Goal: Transaction & Acquisition: Purchase product/service

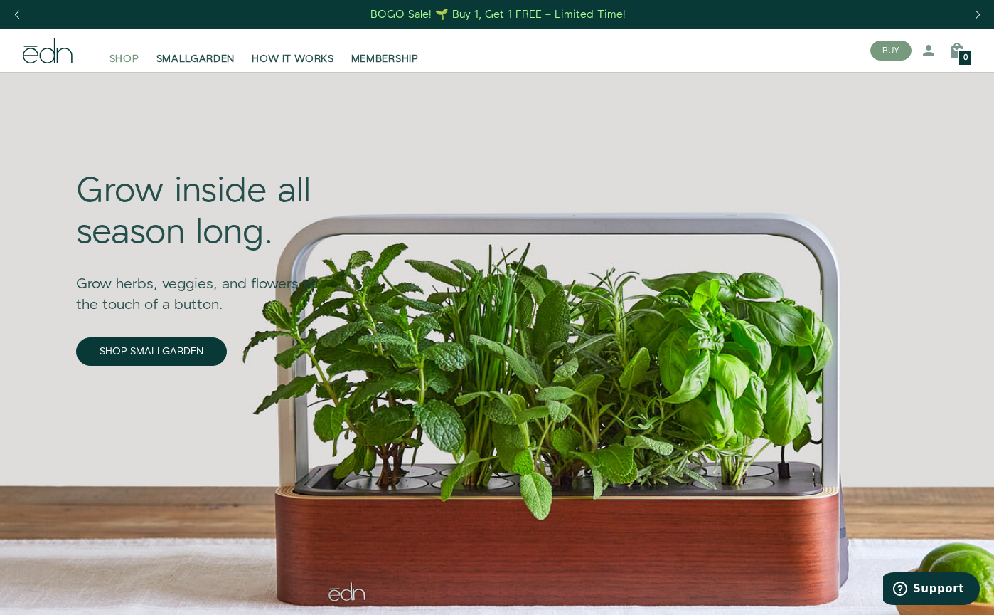
click at [116, 64] on span "SHOP" at bounding box center [125, 59] width 30 height 14
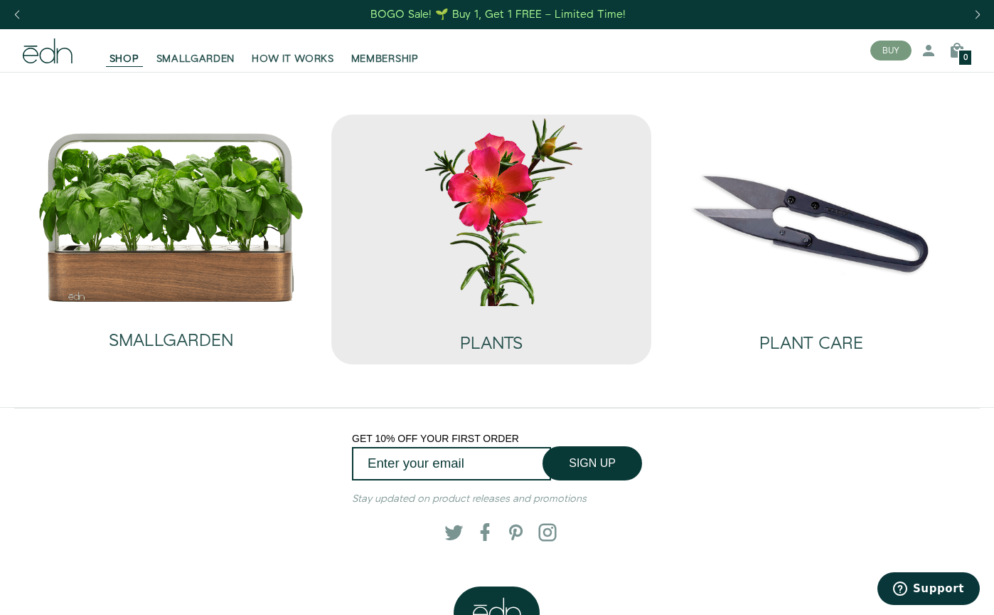
click at [481, 299] on img at bounding box center [491, 210] width 297 height 191
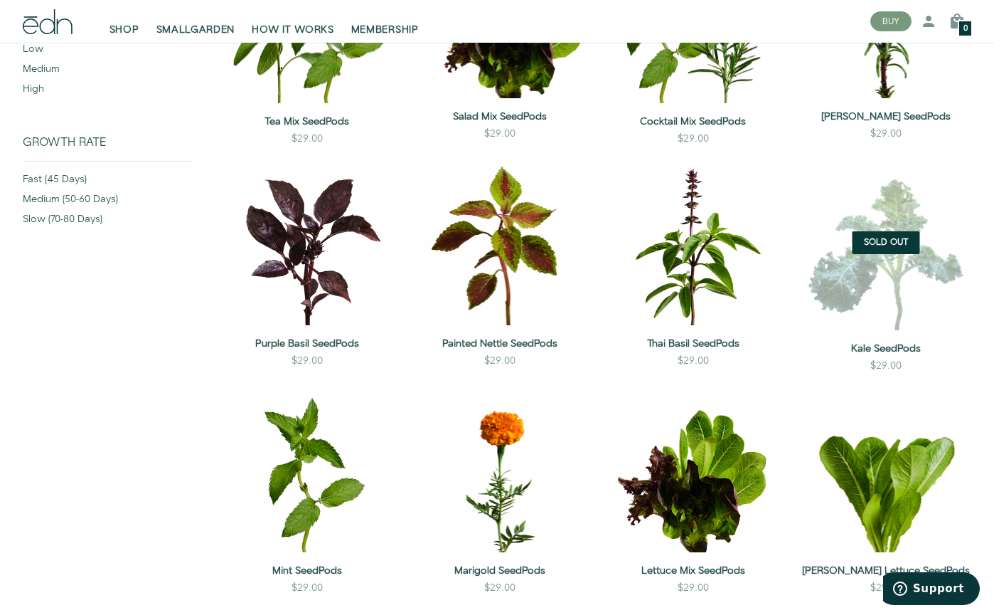
scroll to position [224, 0]
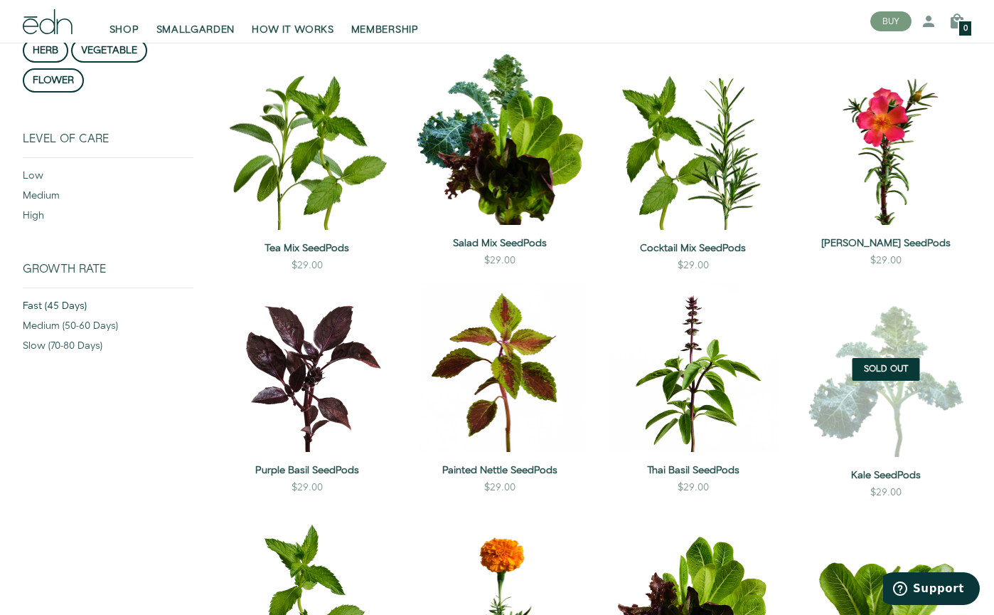
click at [58, 309] on div "fast (45 days)" at bounding box center [108, 309] width 171 height 20
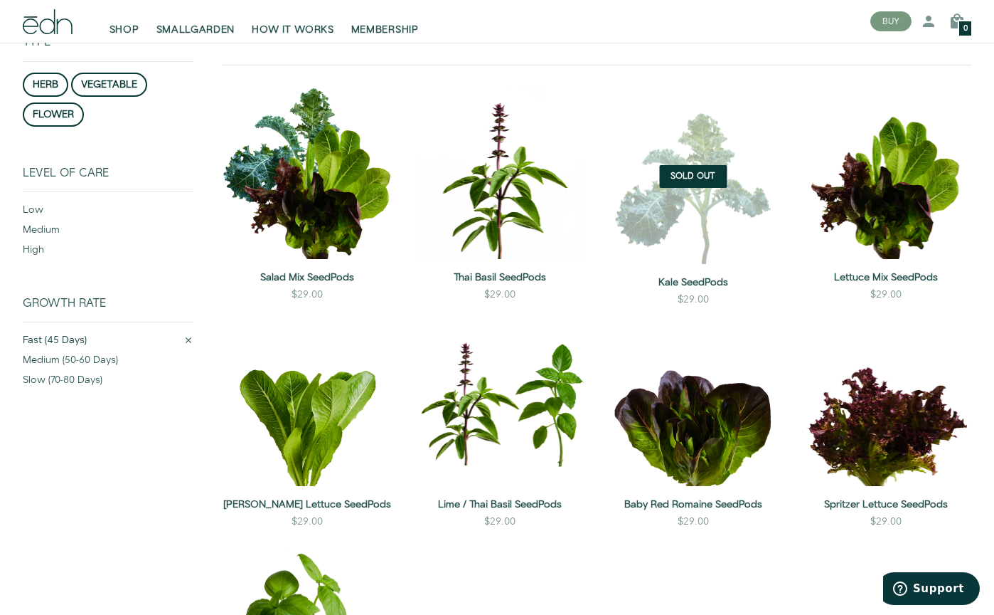
scroll to position [181, 0]
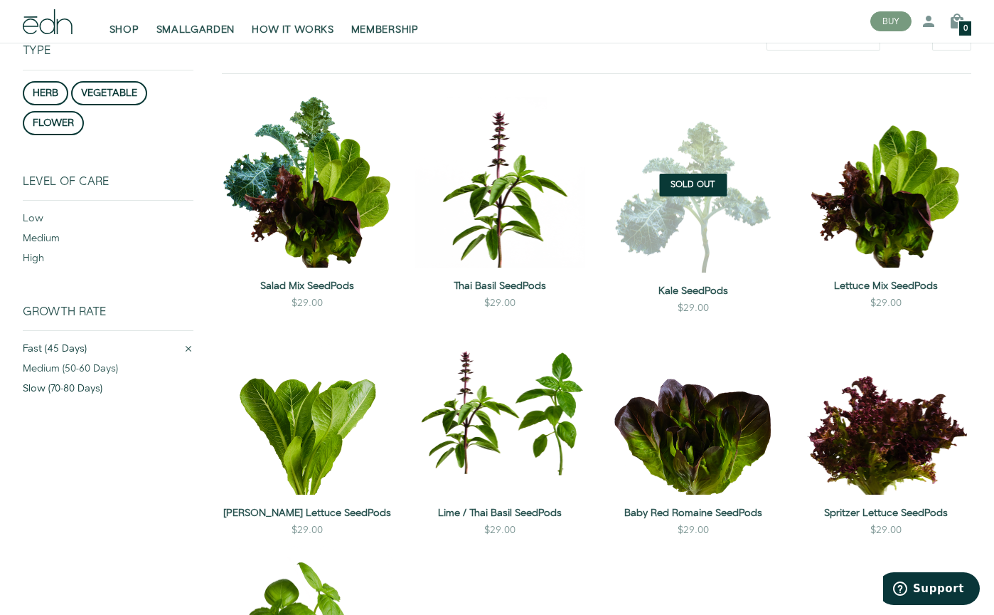
click at [72, 387] on div "slow (70-80 days)" at bounding box center [108, 391] width 171 height 20
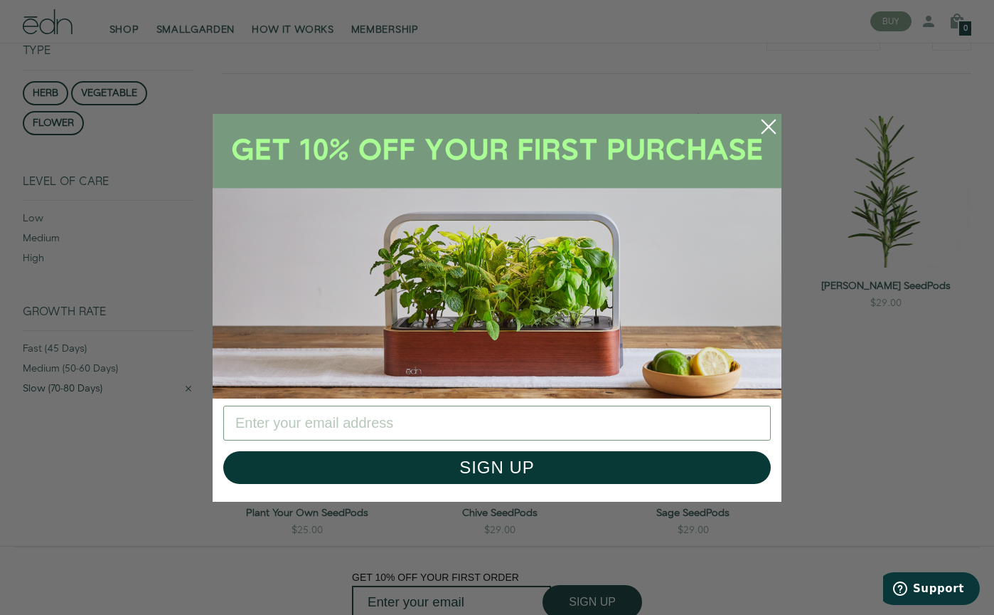
click at [156, 452] on div "Close dialog SIGN UP Submit" at bounding box center [497, 307] width 994 height 615
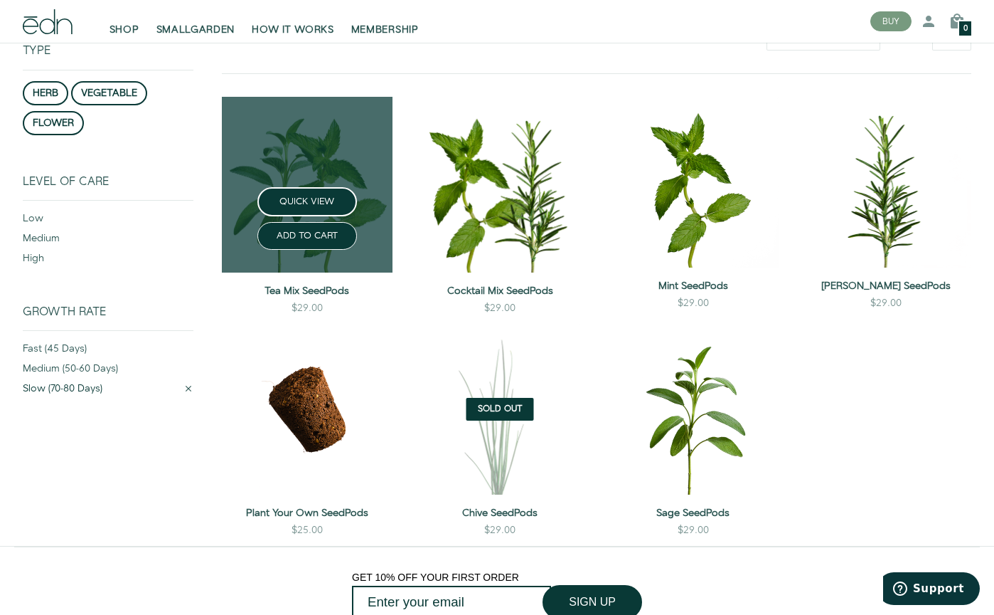
click at [282, 137] on link at bounding box center [307, 185] width 171 height 176
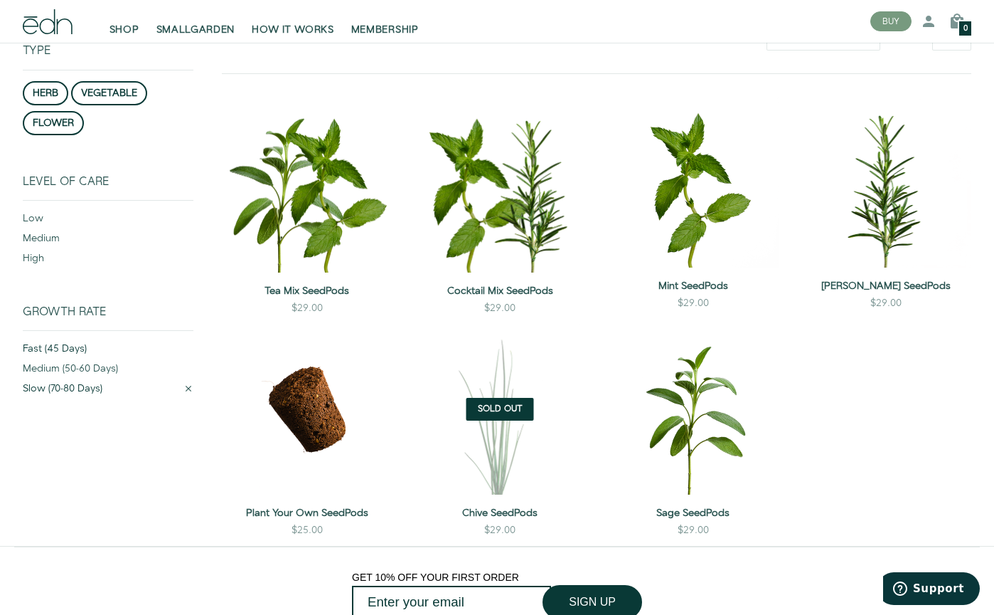
click at [66, 358] on div "fast (45 days)" at bounding box center [108, 351] width 171 height 20
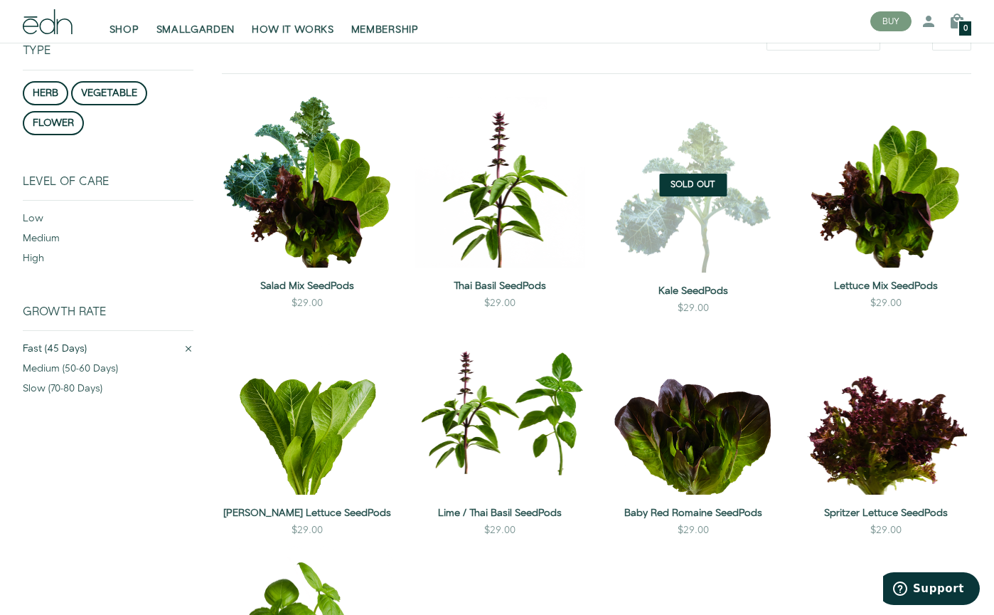
click at [30, 351] on div "fast (45 days)" at bounding box center [103, 351] width 161 height 20
click at [22, 343] on sidebar "Type herb vegetable flower Show all Level of Care low medium high Show all Grow…" at bounding box center [107, 384] width 193 height 766
click at [28, 345] on div "fast (45 days)" at bounding box center [103, 351] width 161 height 20
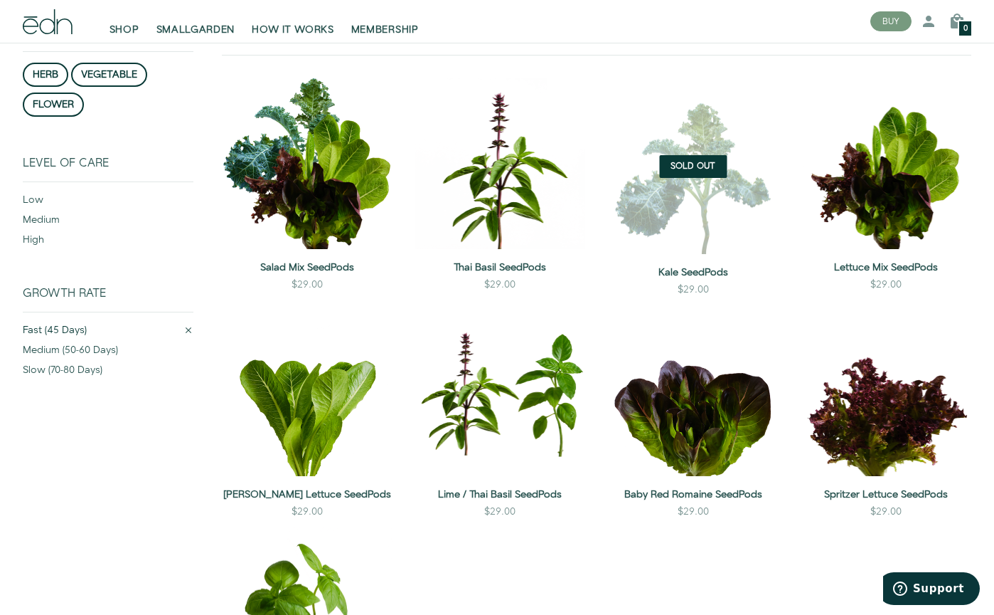
scroll to position [182, 0]
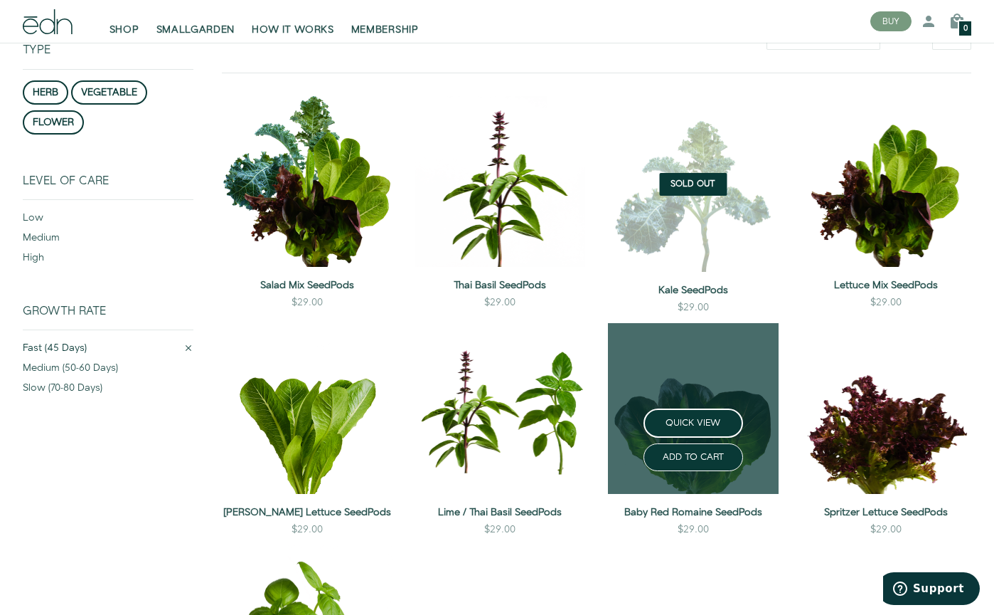
click at [669, 399] on link at bounding box center [693, 408] width 171 height 171
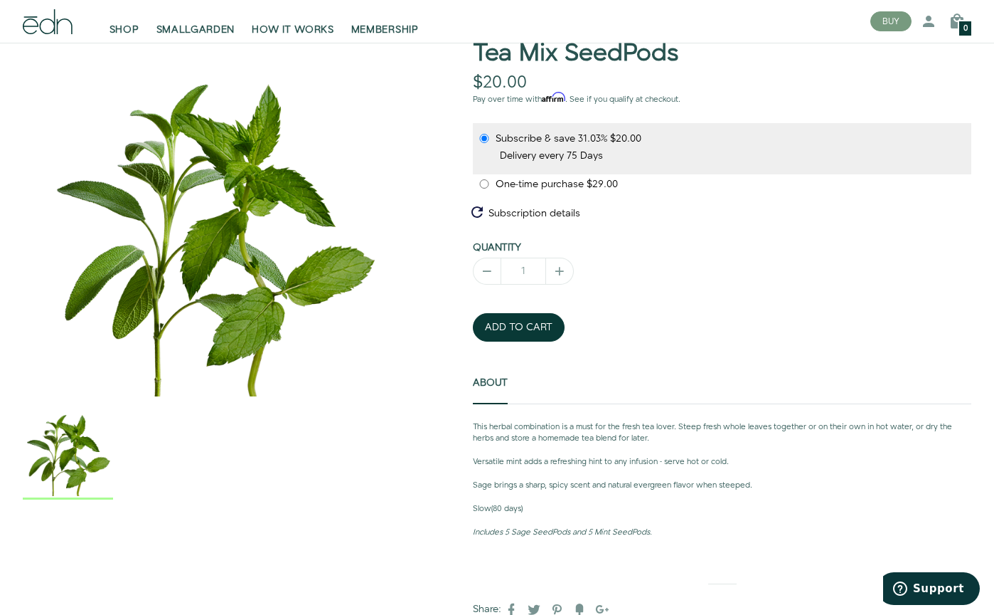
scroll to position [130, 0]
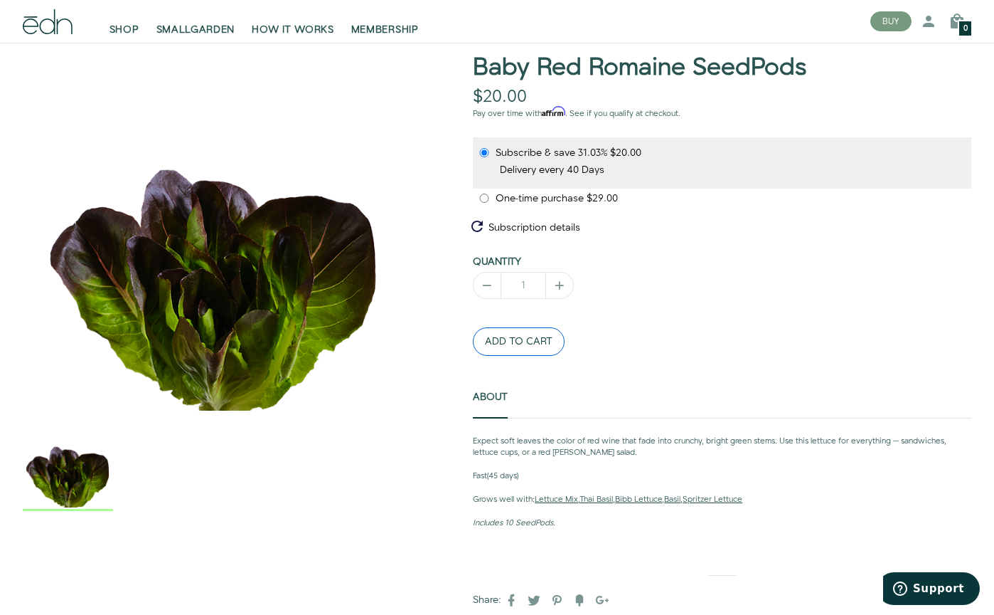
scroll to position [108, 0]
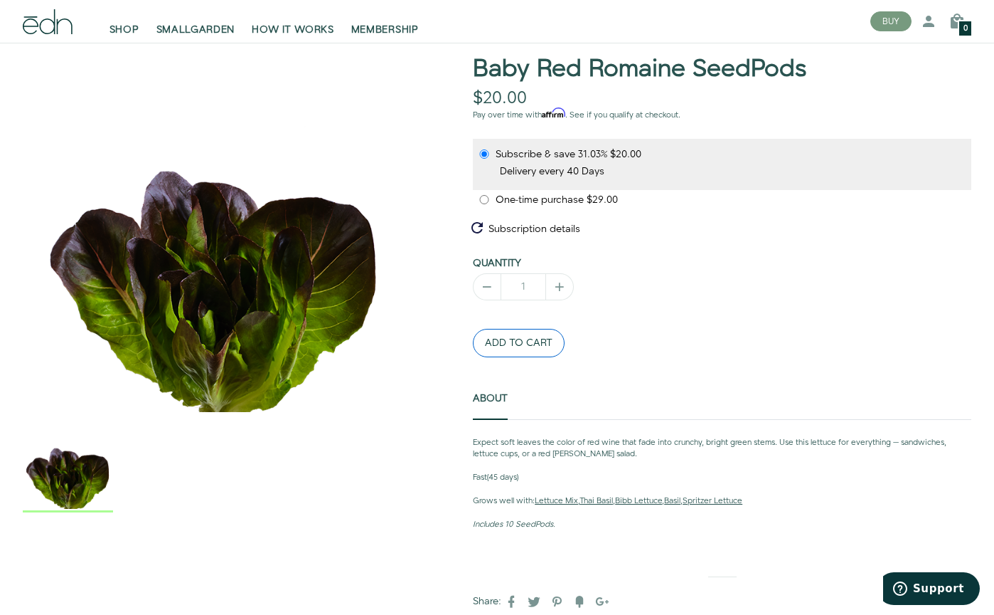
click at [509, 337] on button "ADD TO CART" at bounding box center [519, 343] width 92 height 28
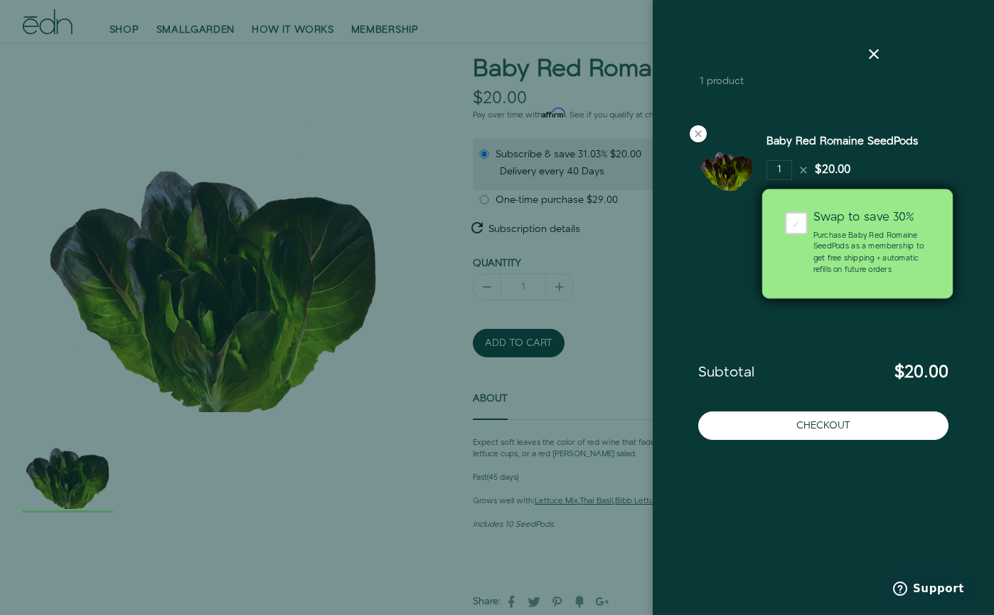
click at [796, 227] on div "✓" at bounding box center [796, 223] width 23 height 23
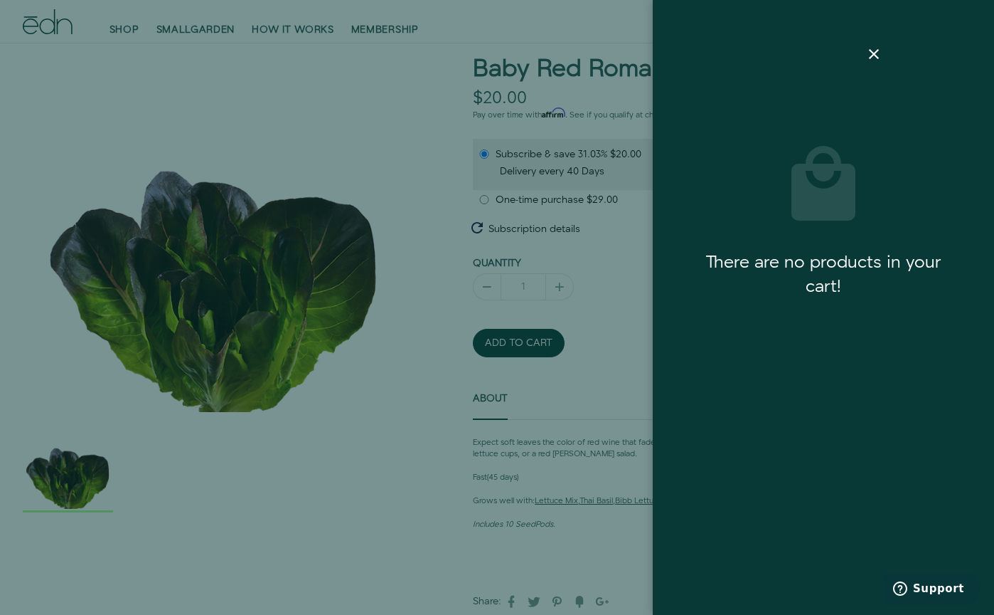
click at [612, 235] on div at bounding box center [497, 307] width 994 height 615
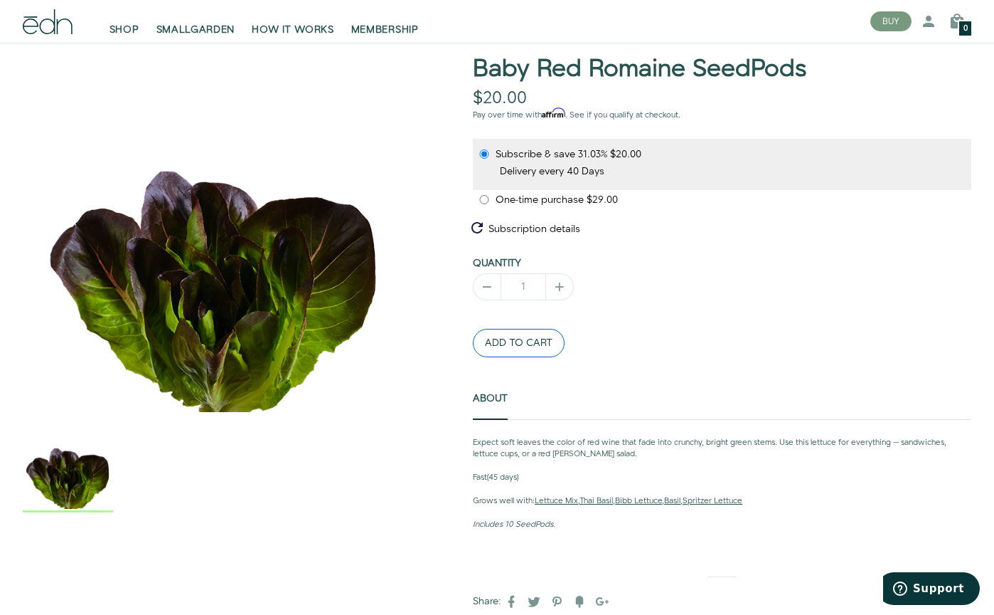
click at [515, 336] on button "ADD TO CART" at bounding box center [519, 343] width 92 height 28
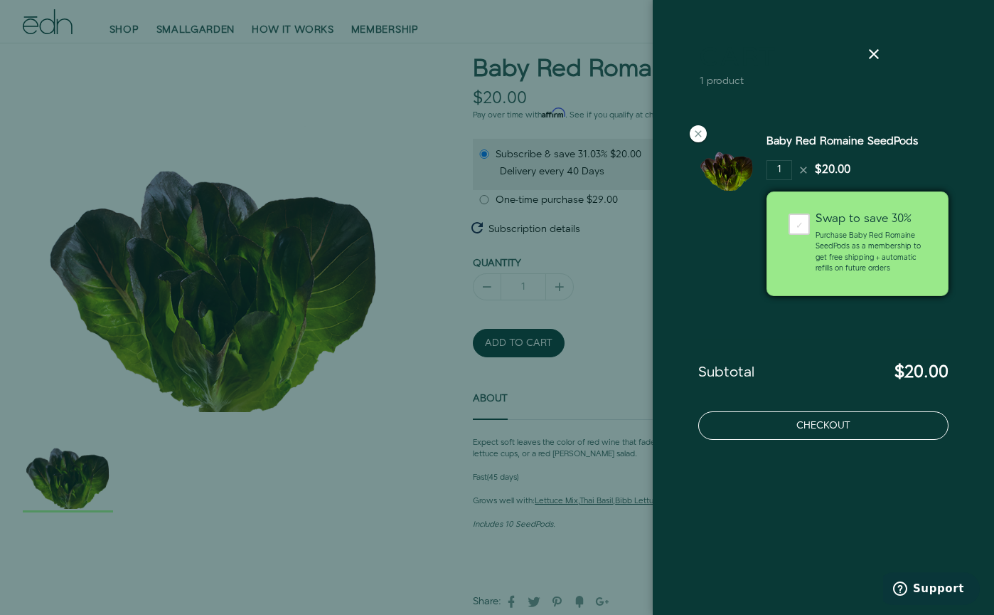
click at [780, 423] on button "Checkout" at bounding box center [823, 425] width 250 height 28
